Goal: Information Seeking & Learning: Learn about a topic

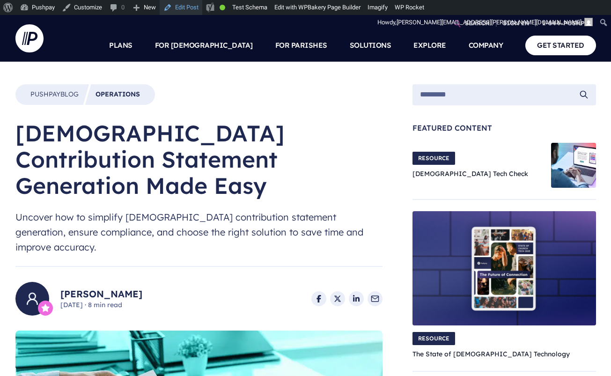
click at [196, 11] on link "Edit Post" at bounding box center [181, 7] width 43 height 15
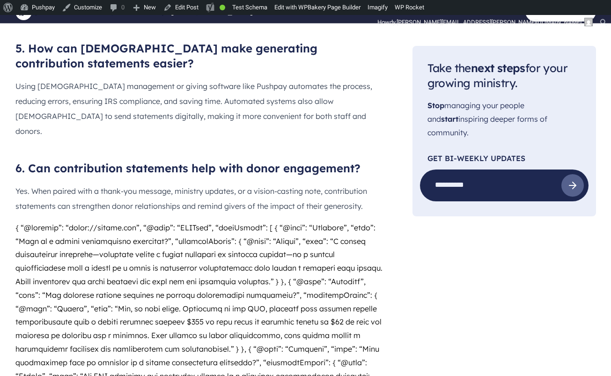
scroll to position [4121, 0]
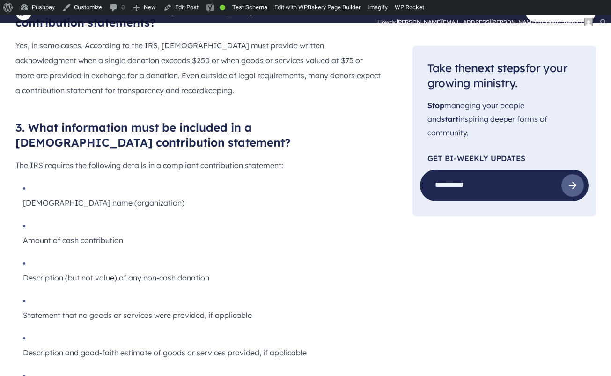
scroll to position [3633, 0]
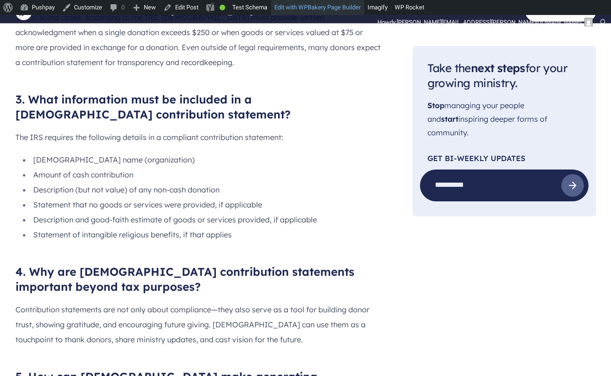
scroll to position [3667, 0]
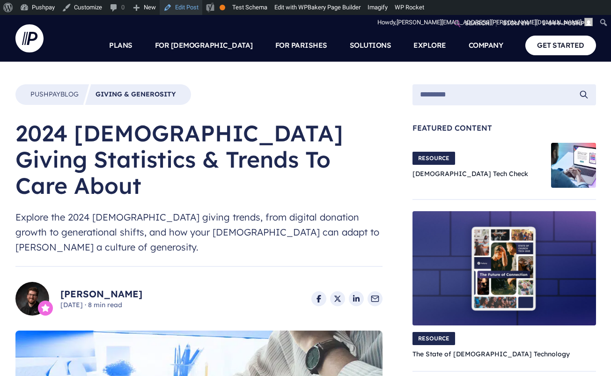
click at [197, 7] on link "Edit Post" at bounding box center [181, 7] width 43 height 15
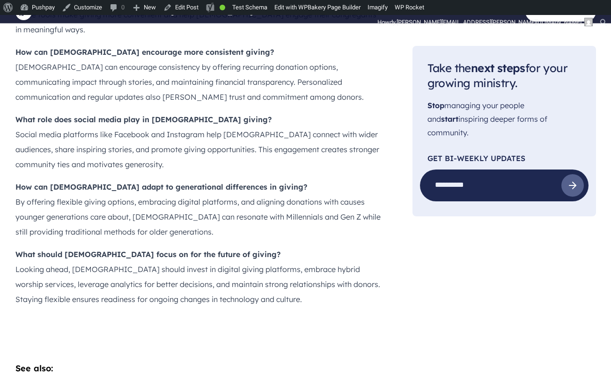
scroll to position [3834, 0]
